Goal: Find specific page/section: Find specific page/section

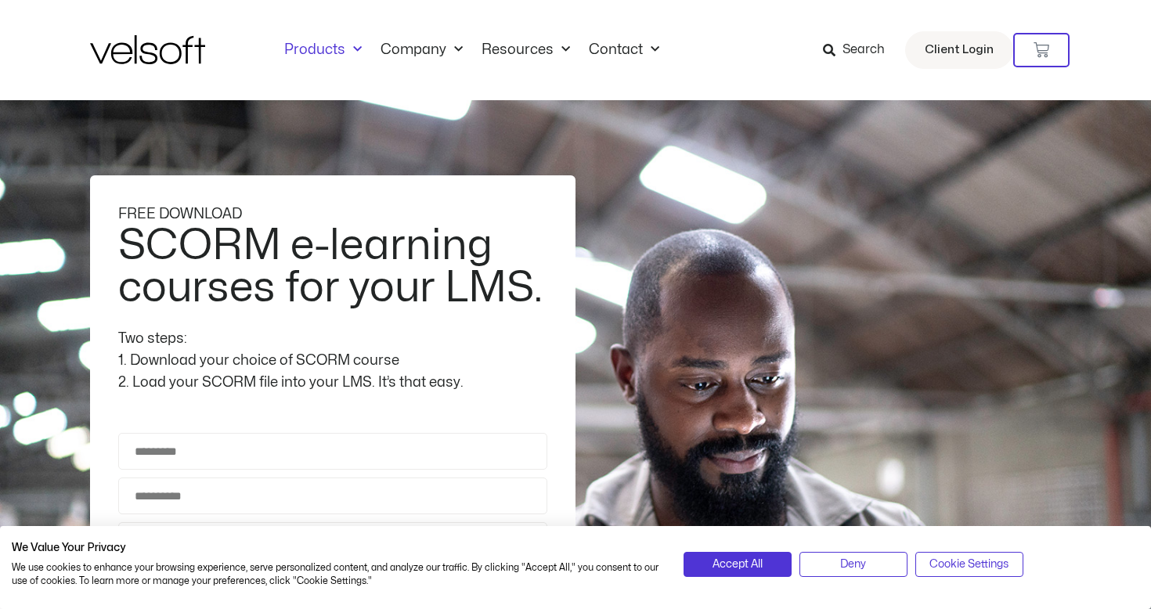
click at [328, 45] on link "Products" at bounding box center [323, 50] width 96 height 17
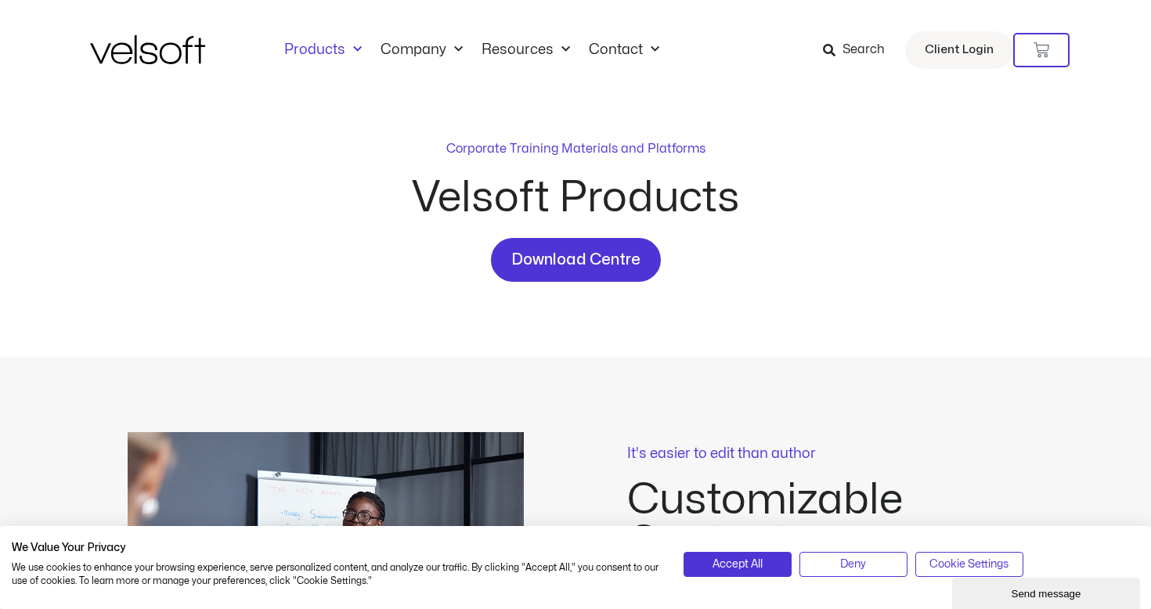
click at [345, 42] on span "Menu" at bounding box center [353, 50] width 16 height 26
click at [587, 103] on div "Corporate Training Materials and Platforms Velsoft Products Download Centre" at bounding box center [575, 228] width 971 height 257
